Goal: Task Accomplishment & Management: Manage account settings

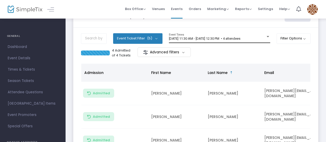
click at [255, 40] on div "2/5/2025 @ 11:30 AM - 2/5/2025 @ 12:30 PM • 4 attendees Event Times" at bounding box center [219, 38] width 101 height 10
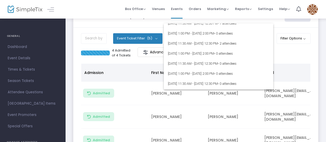
scroll to position [1892, 0]
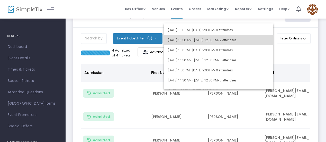
click at [232, 38] on span "[DATE] 11:30 AM - [DATE] 12:30 PM • 2 attendees" at bounding box center [218, 40] width 101 height 10
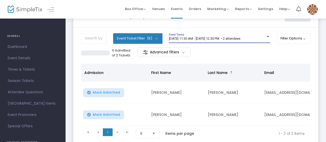
click at [240, 39] on span "[DATE] 11:30 AM - [DATE] 12:30 PM • 2 attendees" at bounding box center [204, 38] width 71 height 4
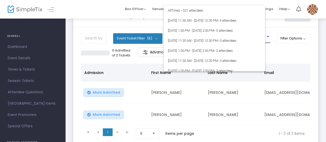
scroll to position [1875, 0]
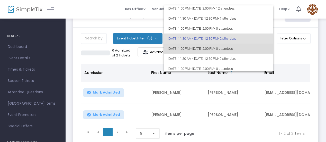
click at [248, 45] on span "8/14/2025 @ 1:00 PM - 8/14/2025 @ 2:00 PM • 0 attendees" at bounding box center [218, 48] width 101 height 10
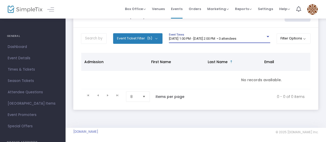
click at [236, 37] on span "8/14/2025 @ 1:00 PM - 8/14/2025 @ 2:00 PM • 0 attendees" at bounding box center [202, 38] width 67 height 4
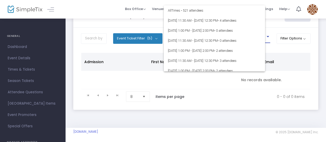
scroll to position [1885, 0]
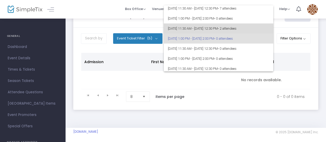
click at [237, 26] on span "[DATE] 11:30 AM - [DATE] 12:30 PM • 2 attendees" at bounding box center [218, 28] width 101 height 10
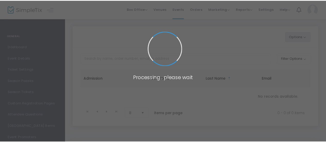
scroll to position [20, 0]
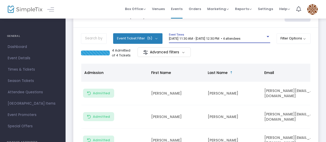
click at [240, 39] on span "[DATE] 11:30 AM - [DATE] 12:30 PM • 4 attendees" at bounding box center [204, 38] width 71 height 4
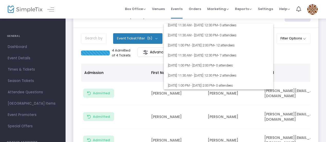
scroll to position [1871, 0]
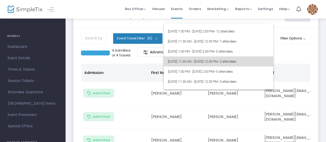
click at [236, 63] on span "• 2 attendees" at bounding box center [227, 61] width 19 height 4
